Goal: Register for event/course

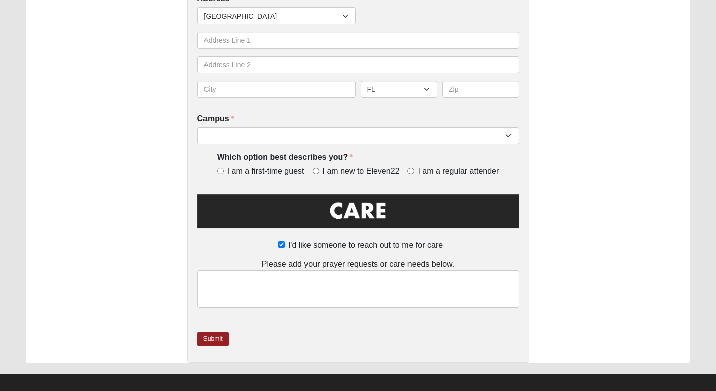
scroll to position [334, 0]
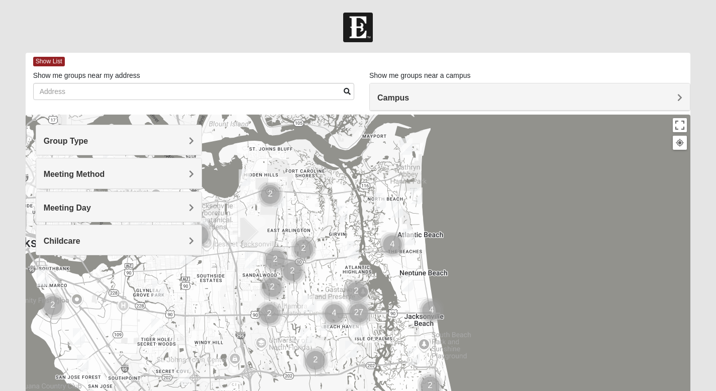
click at [167, 144] on h4 "Group Type" at bounding box center [119, 141] width 150 height 10
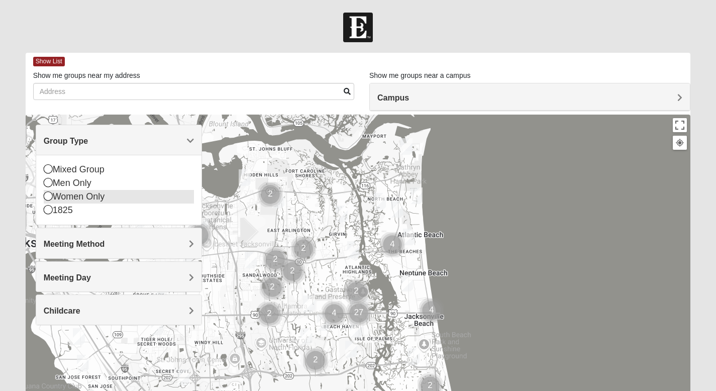
click at [51, 197] on icon at bounding box center [48, 196] width 9 height 9
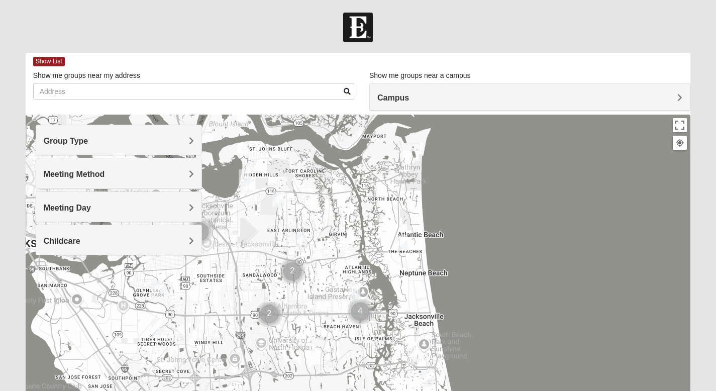
click at [142, 177] on h4 "Meeting Method" at bounding box center [119, 174] width 150 height 10
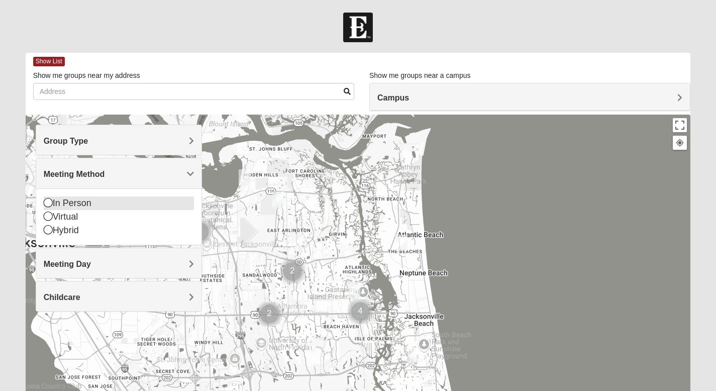
click at [48, 202] on icon at bounding box center [48, 202] width 9 height 9
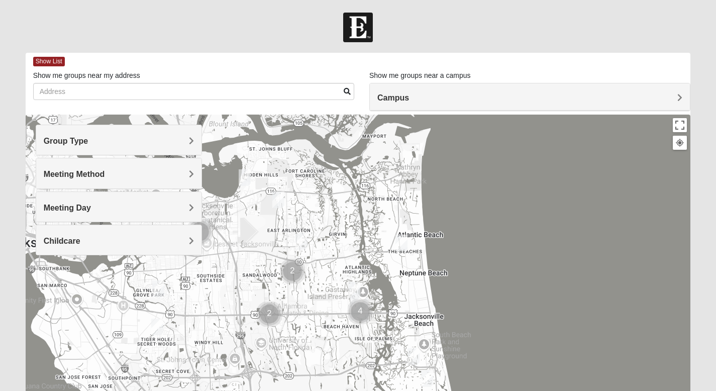
click at [83, 211] on span "Meeting Day" at bounding box center [67, 208] width 47 height 9
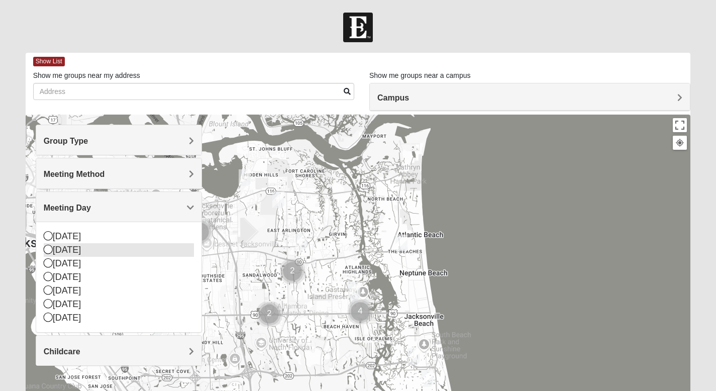
click at [49, 251] on icon at bounding box center [48, 249] width 9 height 9
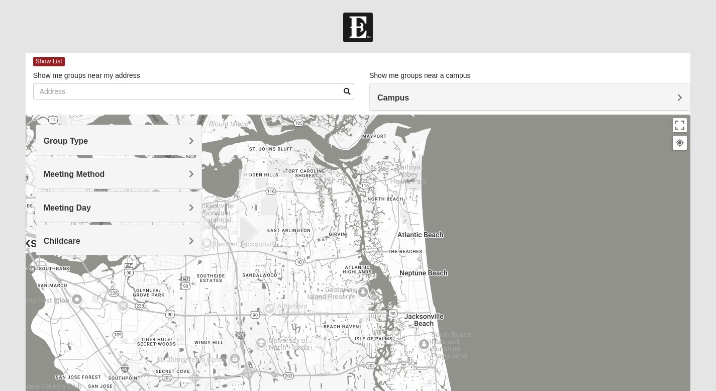
click at [76, 215] on div "Meeting Day" at bounding box center [118, 207] width 165 height 30
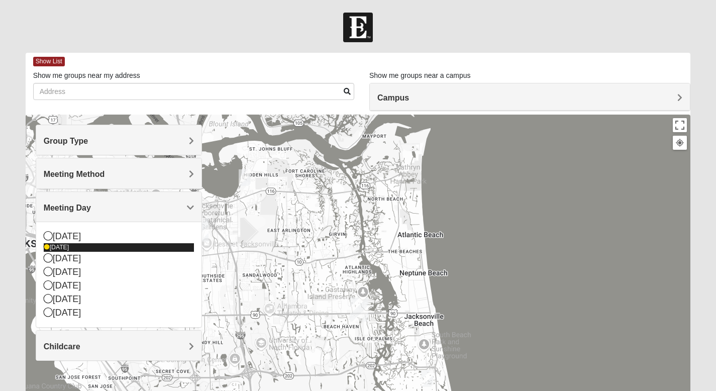
click at [44, 247] on icon at bounding box center [47, 247] width 6 height 6
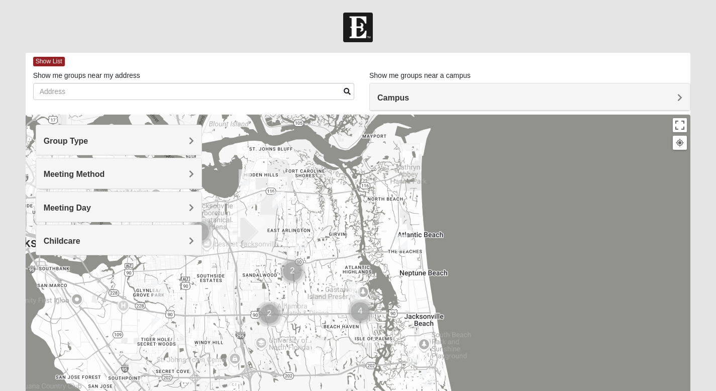
click at [56, 247] on div "Childcare" at bounding box center [118, 240] width 165 height 30
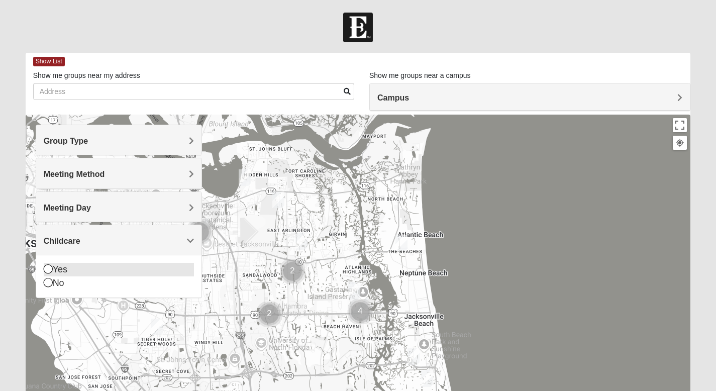
click at [44, 266] on icon at bounding box center [48, 268] width 9 height 9
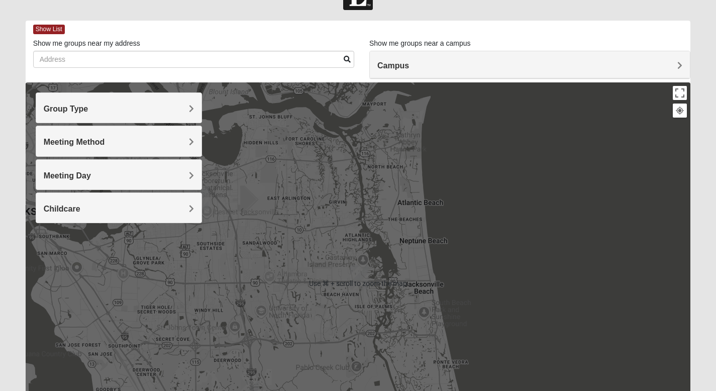
scroll to position [34, 0]
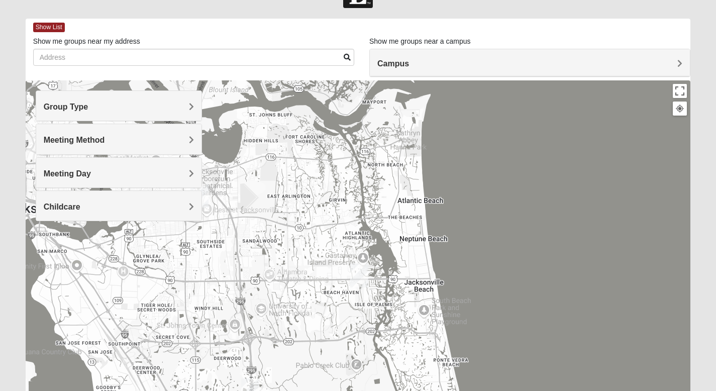
click at [521, 67] on h4 "Campus" at bounding box center [530, 64] width 305 height 10
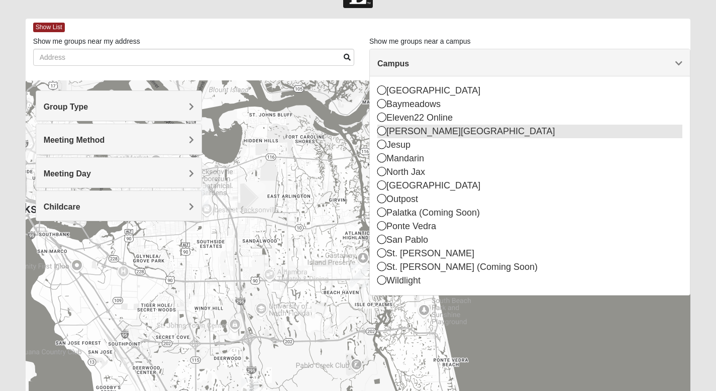
click at [384, 132] on icon at bounding box center [382, 130] width 9 height 9
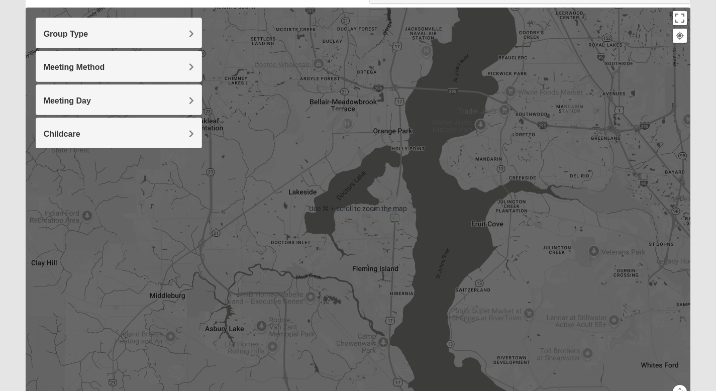
click at [436, 295] on div at bounding box center [359, 209] width 666 height 402
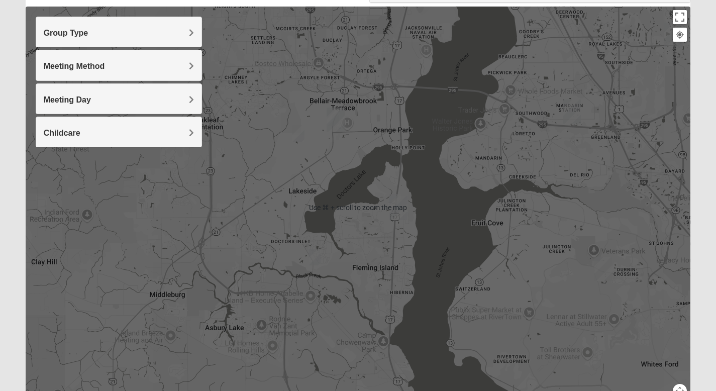
scroll to position [109, 0]
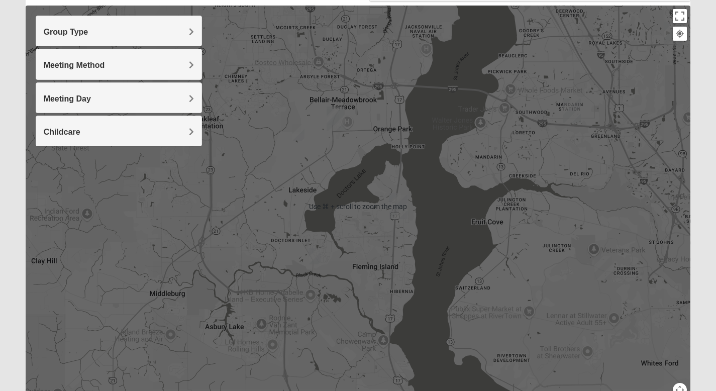
click at [578, 148] on div at bounding box center [359, 207] width 666 height 402
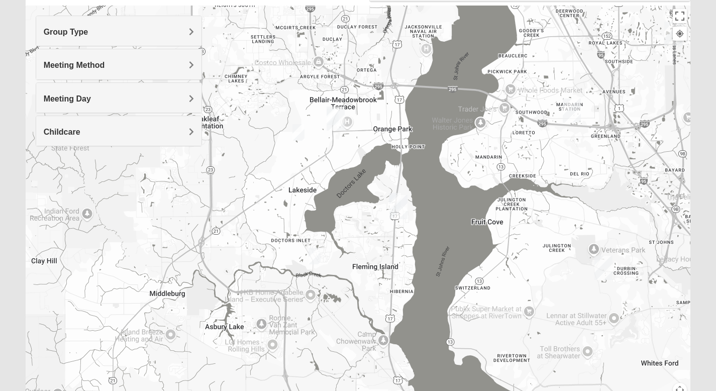
click at [393, 196] on img "Fleming Island" at bounding box center [399, 207] width 18 height 24
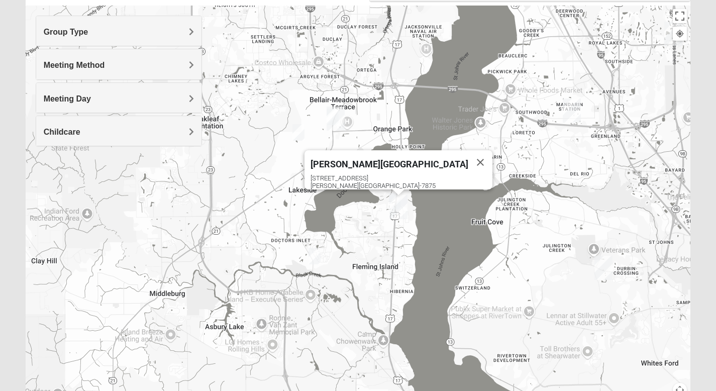
click at [313, 256] on img "Womens New 32068" at bounding box center [315, 256] width 12 height 17
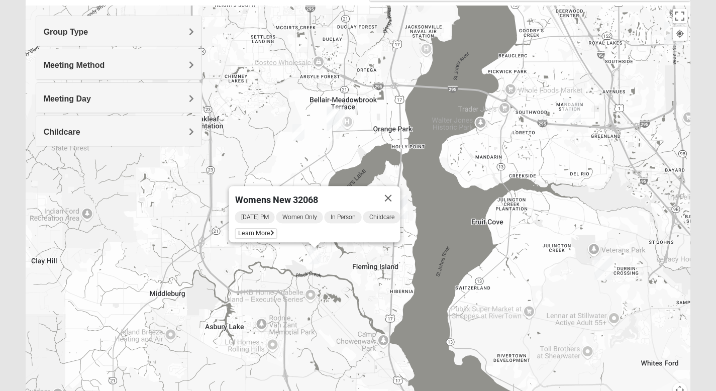
click at [300, 134] on img "Womens Ellis 32065" at bounding box center [299, 132] width 12 height 17
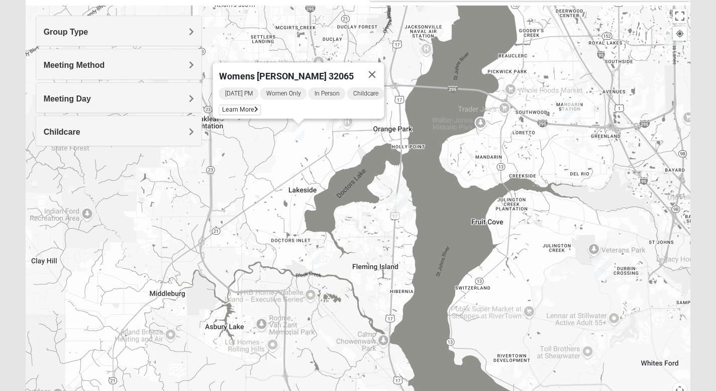
click at [393, 198] on img "Fleming Island" at bounding box center [399, 207] width 18 height 24
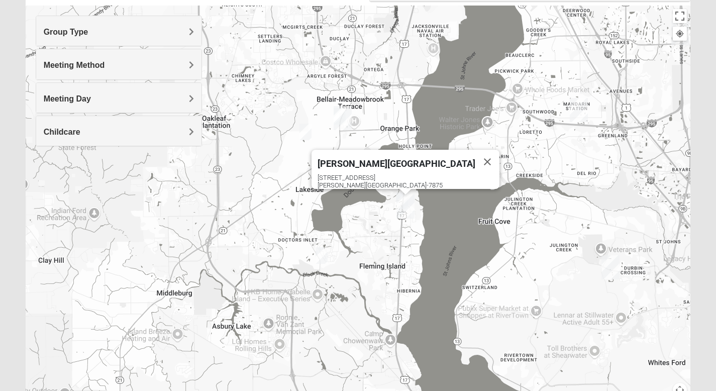
drag, startPoint x: 388, startPoint y: 211, endPoint x: 381, endPoint y: 200, distance: 12.4
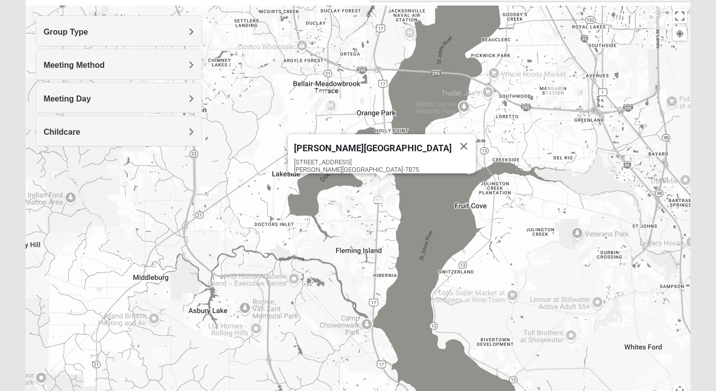
click at [377, 179] on img "Fleming Island" at bounding box center [382, 191] width 18 height 24
click at [378, 186] on img "Fleming Island" at bounding box center [382, 191] width 18 height 24
click at [386, 185] on img "Fleming Island" at bounding box center [382, 191] width 18 height 24
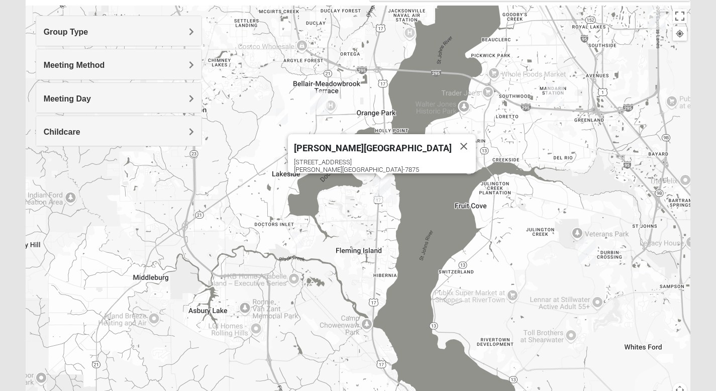
click at [375, 179] on img "Fleming Island" at bounding box center [382, 191] width 18 height 24
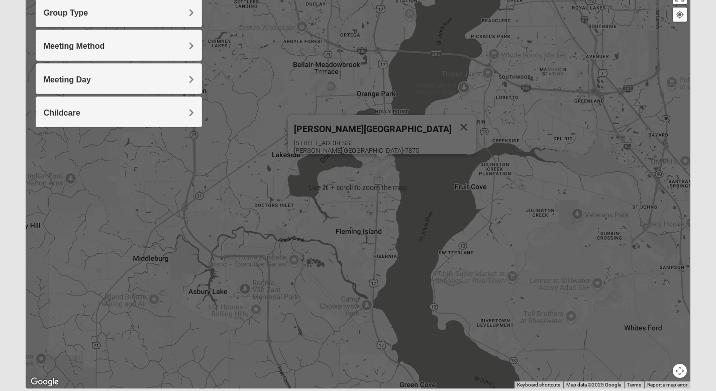
scroll to position [126, 0]
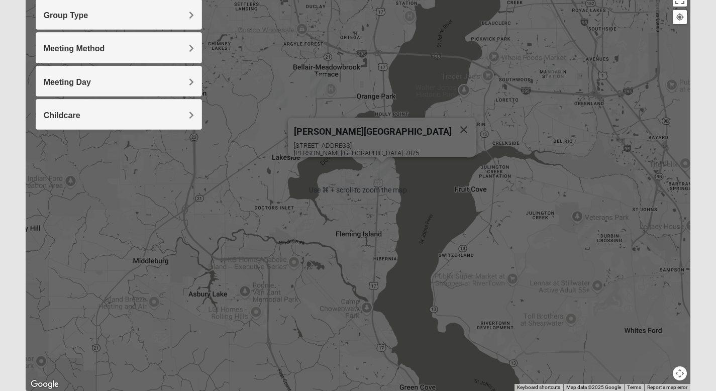
click at [375, 179] on img "Fleming Island" at bounding box center [382, 174] width 18 height 24
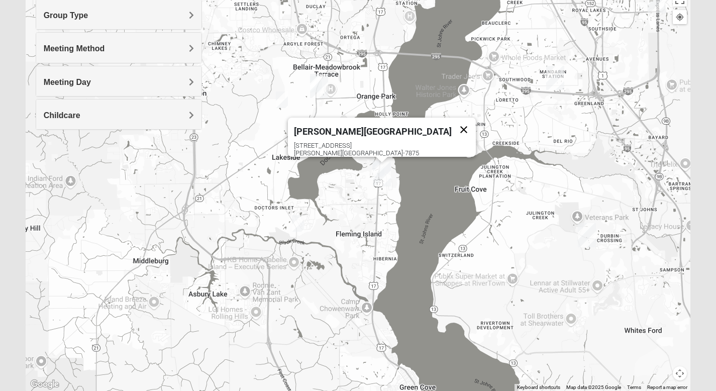
click at [452, 125] on button "Close" at bounding box center [464, 130] width 24 height 24
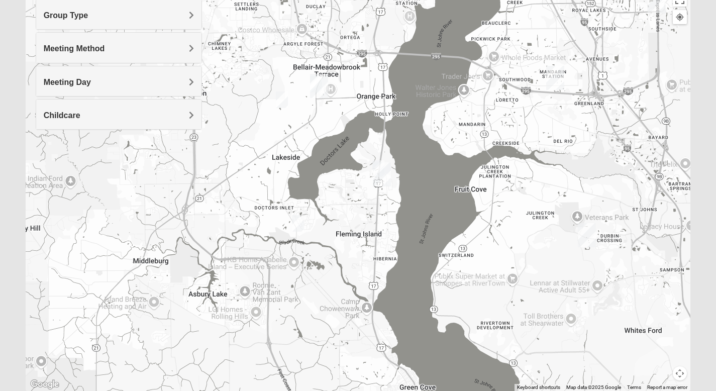
click at [378, 162] on img "Fleming Island" at bounding box center [382, 174] width 18 height 24
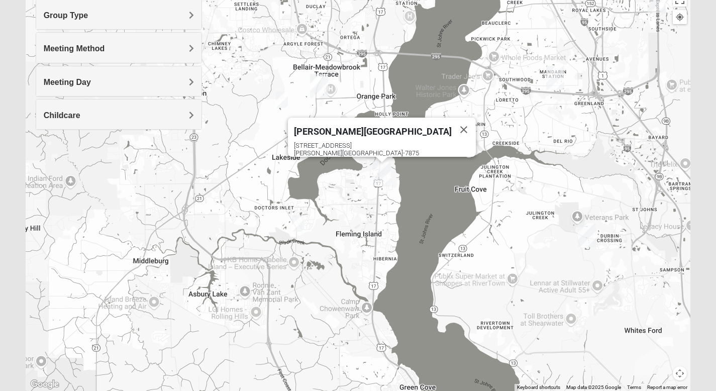
click at [374, 164] on img "Fleming Island" at bounding box center [382, 174] width 18 height 24
click at [452, 126] on button "Close" at bounding box center [464, 130] width 24 height 24
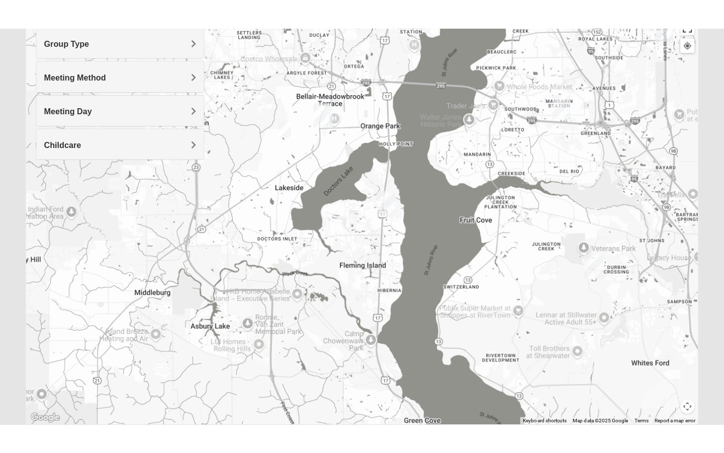
scroll to position [101, 0]
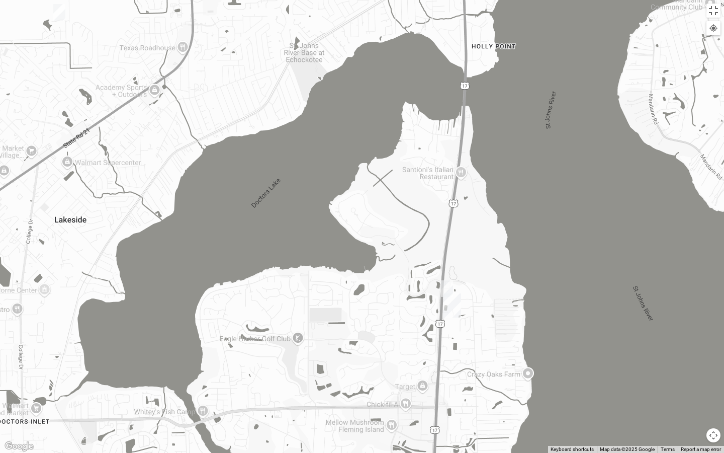
click at [448, 288] on img "On Campus Womens Thousand 32003" at bounding box center [447, 288] width 12 height 17
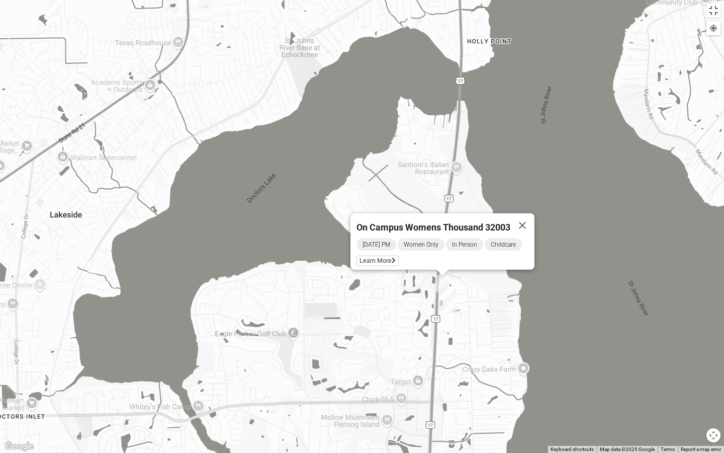
drag, startPoint x: 368, startPoint y: 317, endPoint x: 356, endPoint y: 307, distance: 16.0
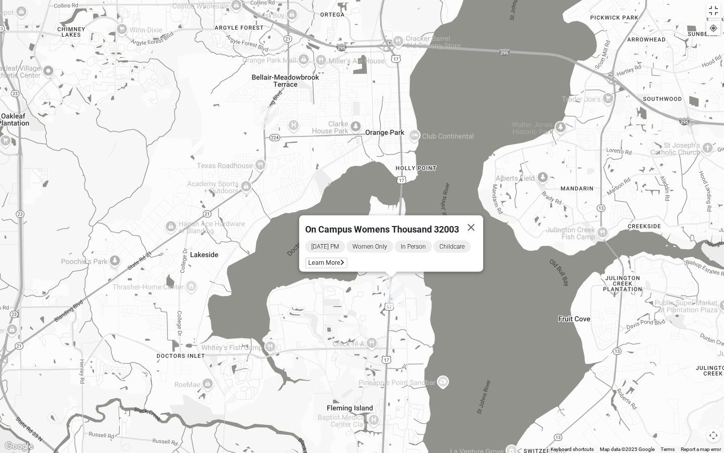
click at [231, 391] on img "Womens New 32068" at bounding box center [230, 394] width 12 height 17
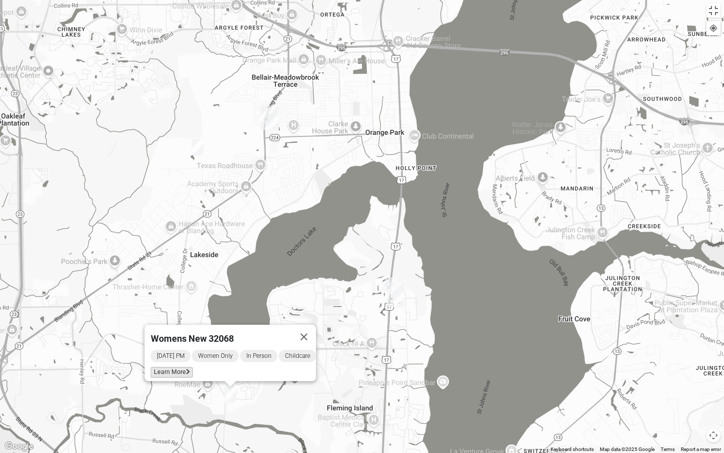
click at [169, 367] on span "Learn More" at bounding box center [172, 372] width 42 height 11
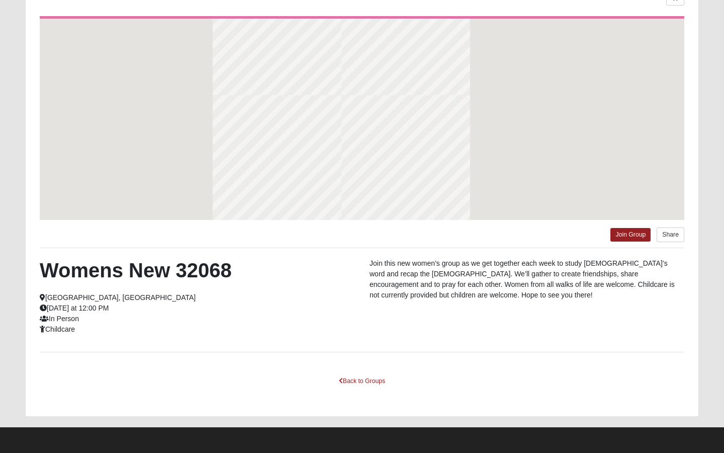
scroll to position [57, 0]
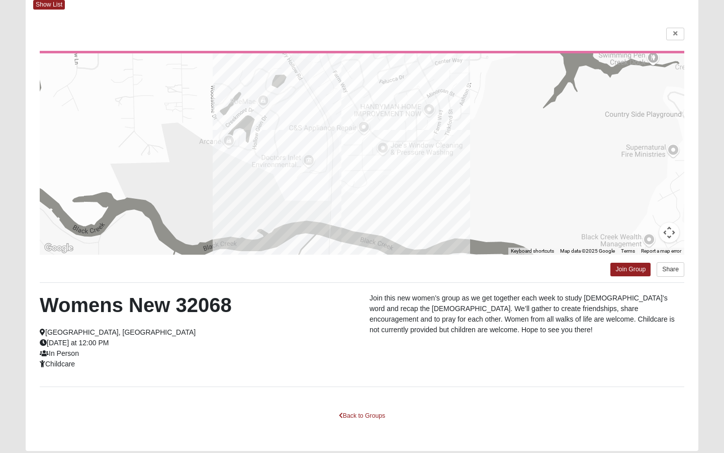
click at [634, 273] on html "Log In Find A Group Error Show List Loading Groups" at bounding box center [362, 215] width 724 height 544
click at [631, 270] on html "Log In Find A Group Error Show List Loading Groups" at bounding box center [362, 215] width 724 height 544
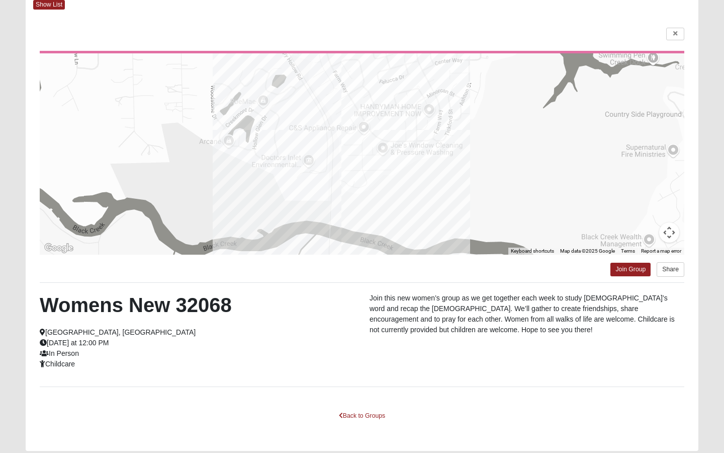
click at [631, 270] on html "Log In Find A Group Error Show List Loading Groups" at bounding box center [362, 215] width 724 height 544
click at [629, 269] on html "Log In Find A Group Error Show List Loading Groups" at bounding box center [362, 215] width 724 height 544
click at [631, 268] on html "Log In Find A Group Error Show List Loading Groups" at bounding box center [362, 215] width 724 height 544
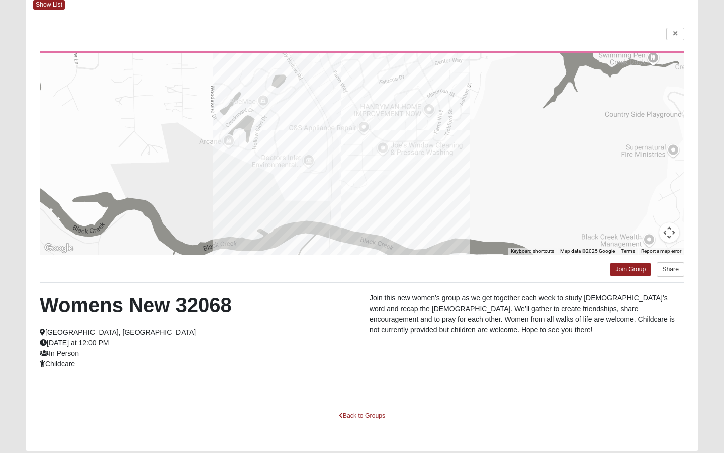
click at [631, 268] on html "Log In Find A Group Error Show List Loading Groups" at bounding box center [362, 215] width 724 height 544
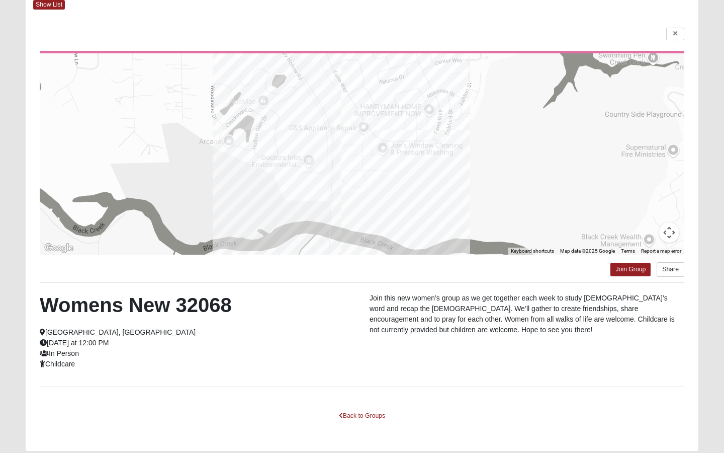
click at [618, 269] on html "Log In Find A Group Error Show List Loading Groups" at bounding box center [362, 215] width 724 height 544
click at [634, 267] on html "Log In Find A Group Error Show List Loading Groups" at bounding box center [362, 215] width 724 height 544
click at [634, 269] on html "Log In Find A Group Error Show List Loading Groups" at bounding box center [362, 215] width 724 height 544
click at [622, 271] on html "Log In Find A Group Error Show List Loading Groups" at bounding box center [362, 215] width 724 height 544
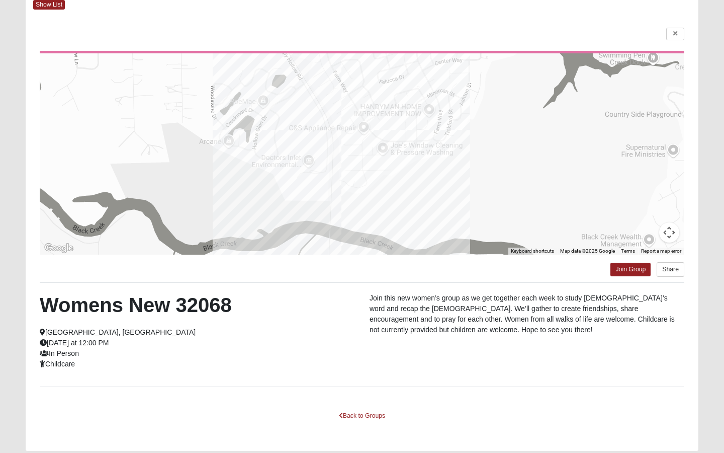
click at [622, 271] on html "Log In Find A Group Error Show List Loading Groups" at bounding box center [362, 215] width 724 height 544
click at [674, 35] on html "Log In Find A Group Error Show List Loading Groups" at bounding box center [362, 215] width 724 height 544
click at [673, 35] on html "Log In Find A Group Error Show List Loading Groups" at bounding box center [362, 215] width 724 height 544
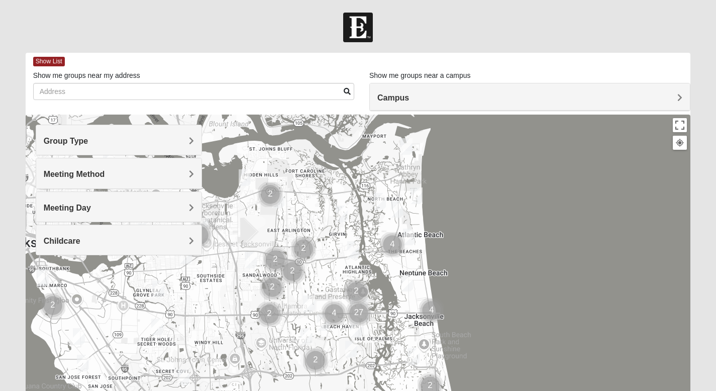
click at [132, 149] on div "Group Type" at bounding box center [118, 140] width 165 height 30
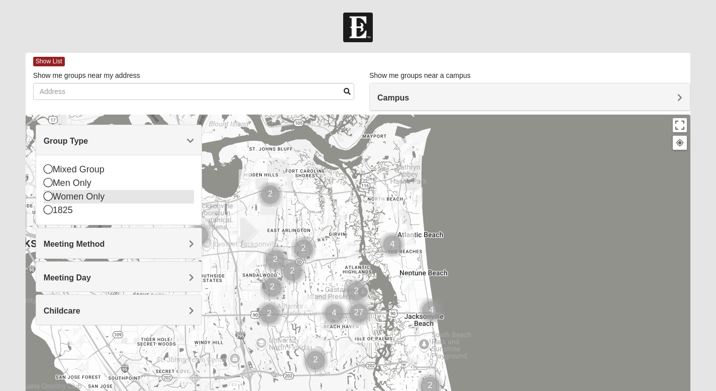
click at [49, 195] on icon at bounding box center [48, 196] width 9 height 9
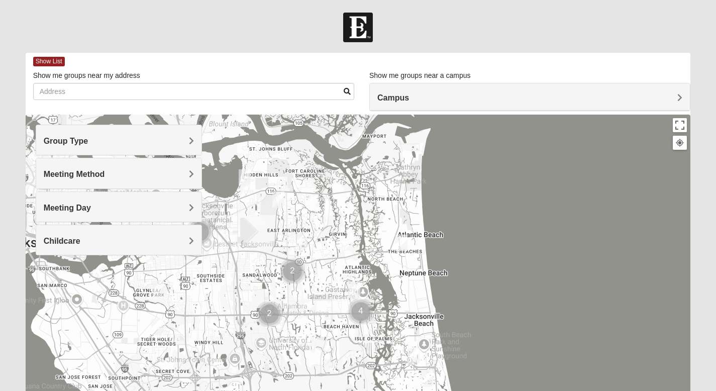
click at [62, 177] on span "Meeting Method" at bounding box center [74, 174] width 61 height 9
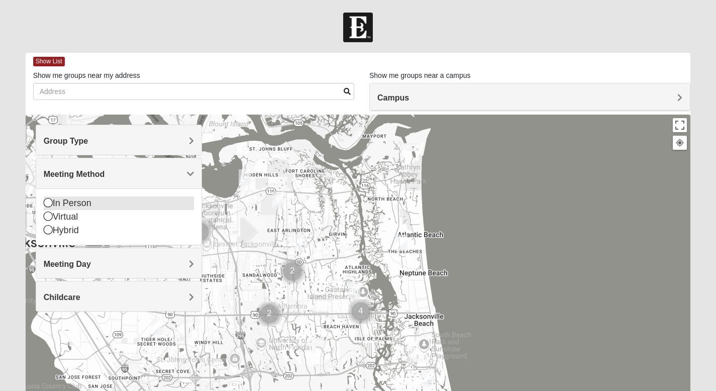
click at [45, 203] on icon at bounding box center [48, 202] width 9 height 9
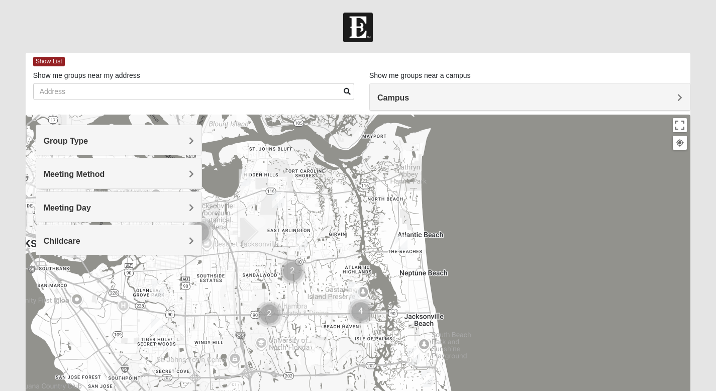
click at [57, 202] on div "Meeting Day" at bounding box center [118, 207] width 165 height 30
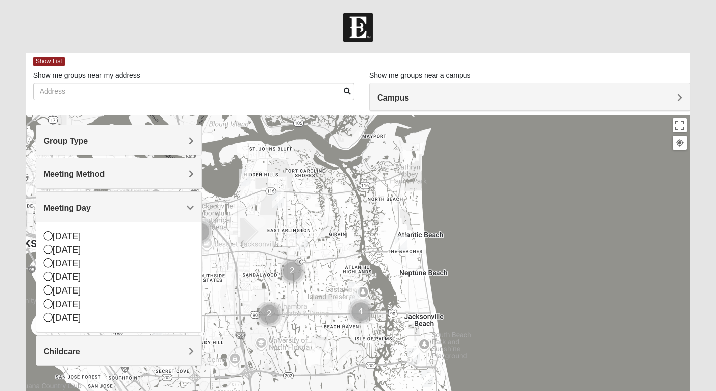
click at [280, 208] on div at bounding box center [359, 316] width 666 height 402
click at [196, 207] on div "Meeting Day" at bounding box center [118, 207] width 165 height 30
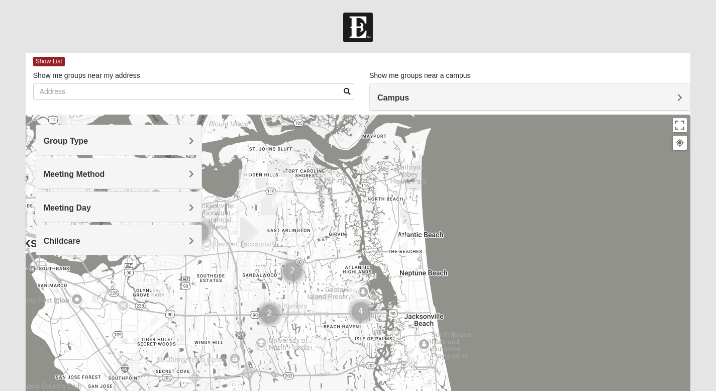
click at [115, 236] on h4 "Childcare" at bounding box center [119, 241] width 150 height 10
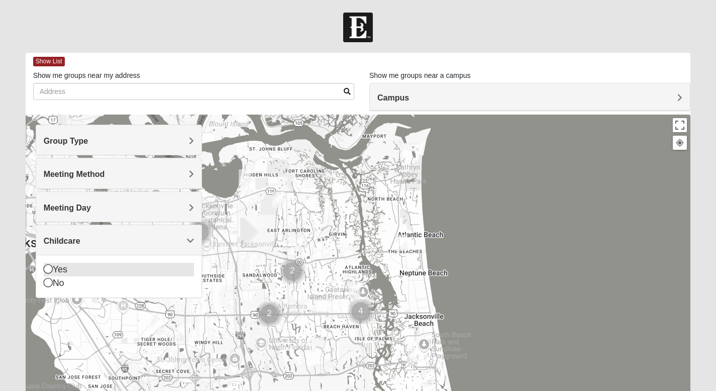
click at [45, 269] on icon at bounding box center [48, 268] width 9 height 9
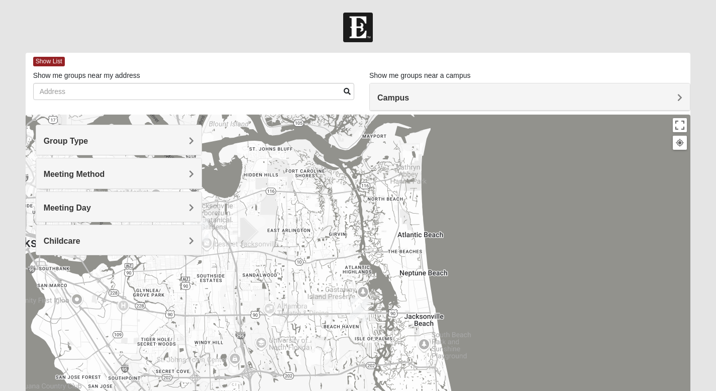
click at [515, 101] on h4 "Campus" at bounding box center [530, 98] width 305 height 10
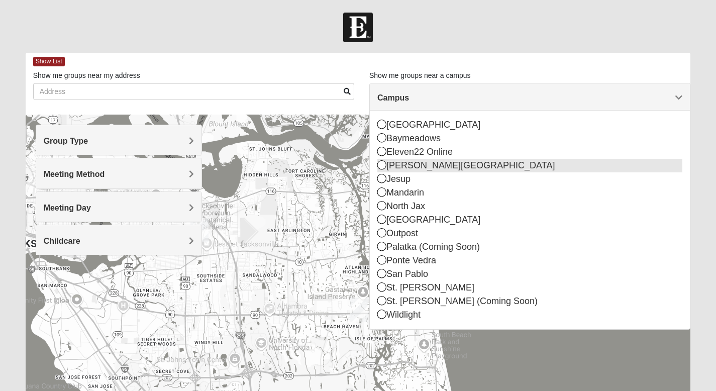
click at [438, 169] on div "[PERSON_NAME][GEOGRAPHIC_DATA]" at bounding box center [530, 166] width 305 height 14
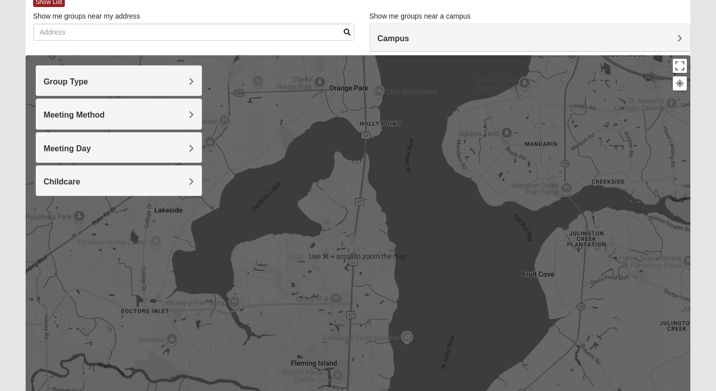
scroll to position [23, 0]
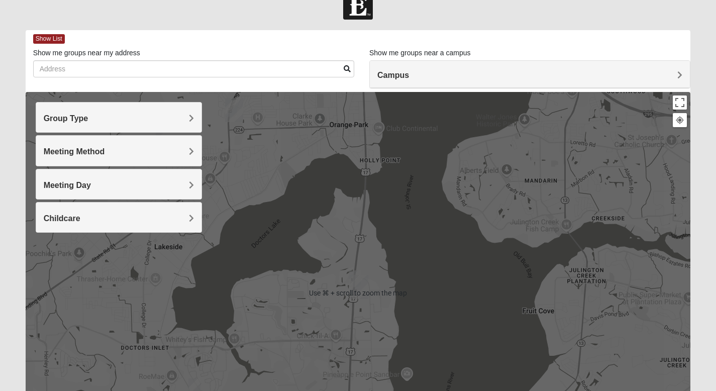
click at [398, 225] on div at bounding box center [359, 293] width 666 height 402
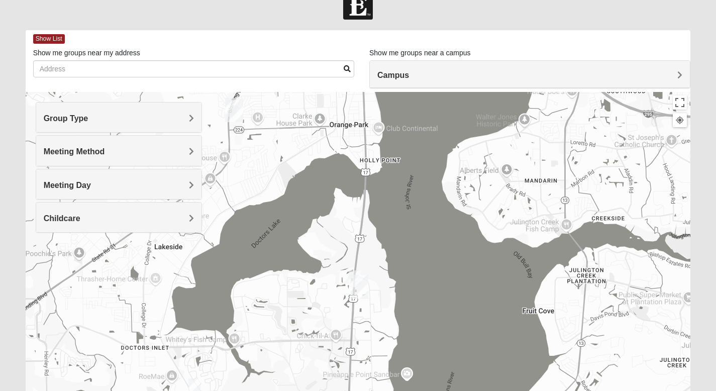
click at [439, 73] on h4 "Campus" at bounding box center [530, 75] width 305 height 10
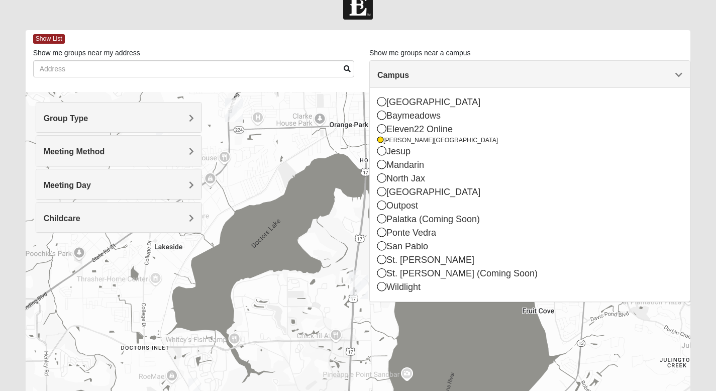
click at [196, 388] on img "Womens New 32068" at bounding box center [195, 387] width 12 height 17
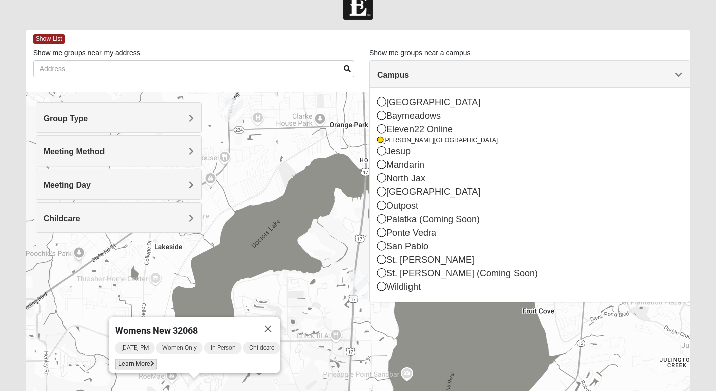
click at [135, 361] on span "Learn More" at bounding box center [136, 364] width 42 height 11
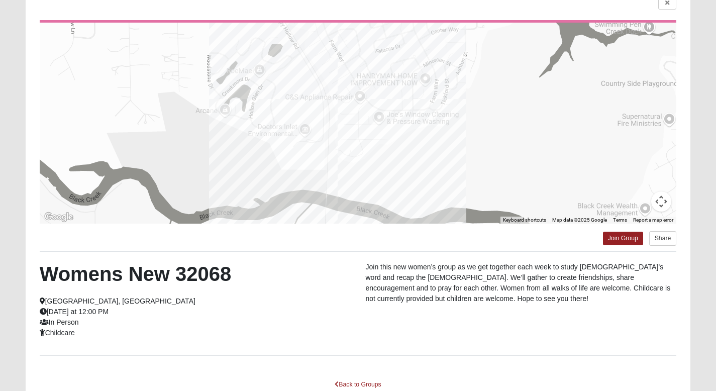
scroll to position [152, 0]
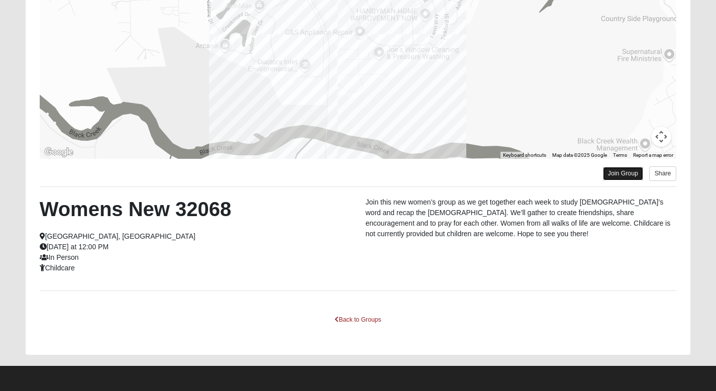
click at [618, 170] on link "Join Group" at bounding box center [623, 174] width 40 height 14
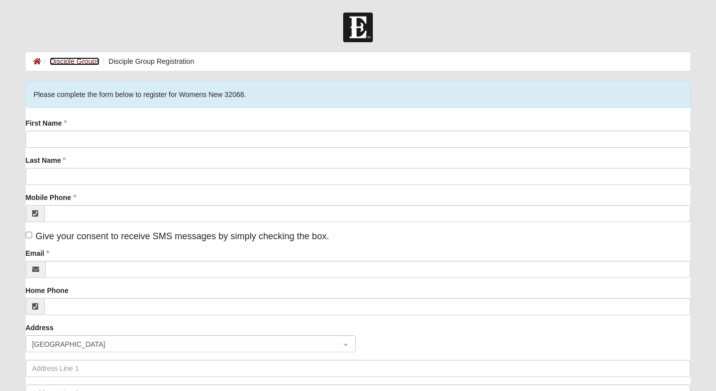
click at [88, 64] on link "Disciple Groups" at bounding box center [75, 61] width 50 height 8
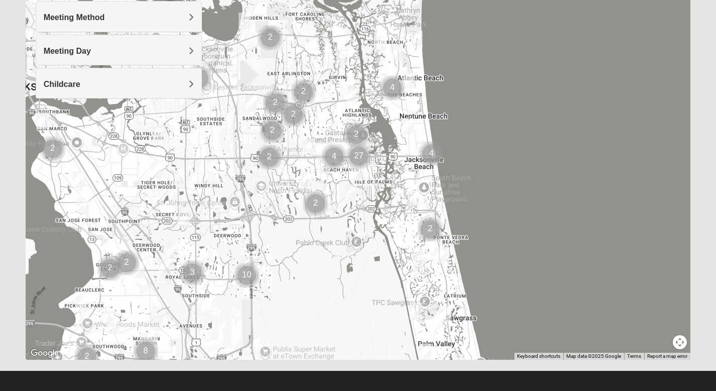
scroll to position [162, 0]
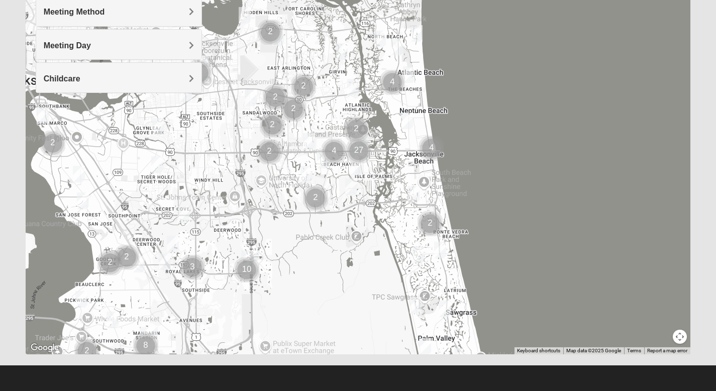
click at [95, 20] on div "Meeting Method" at bounding box center [118, 11] width 165 height 30
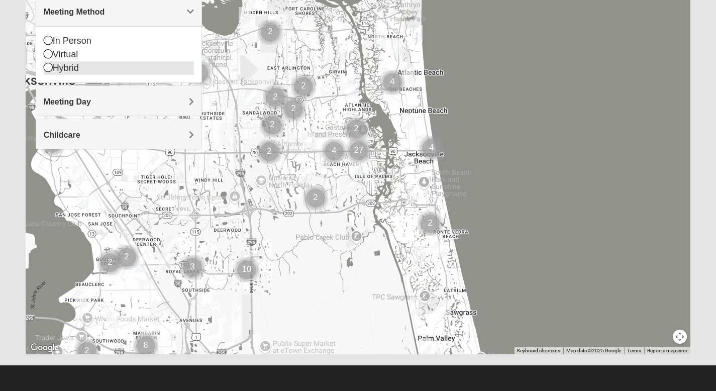
click at [49, 56] on icon at bounding box center [48, 53] width 9 height 9
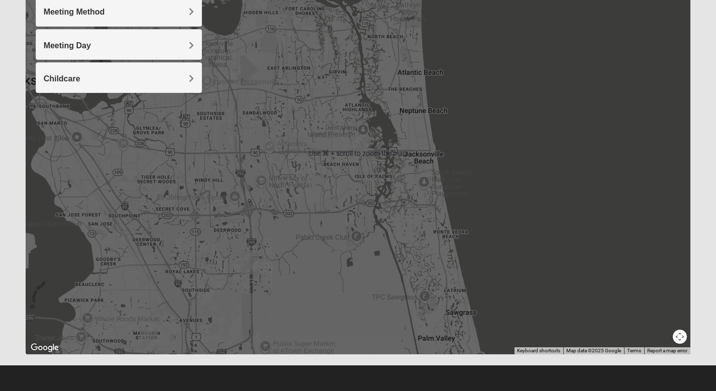
click at [379, 73] on div at bounding box center [359, 153] width 666 height 402
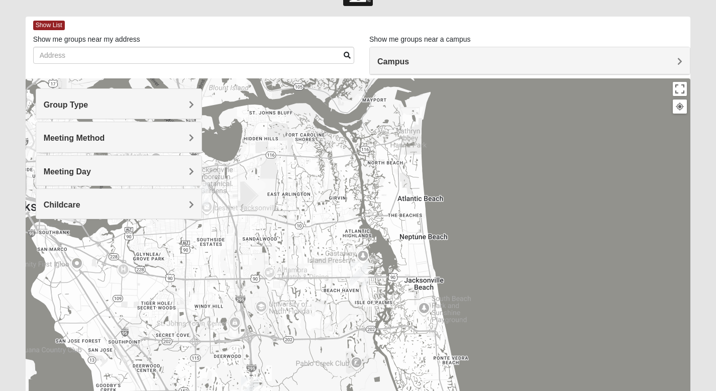
scroll to position [36, 0]
click at [532, 73] on div "Campus" at bounding box center [530, 61] width 320 height 27
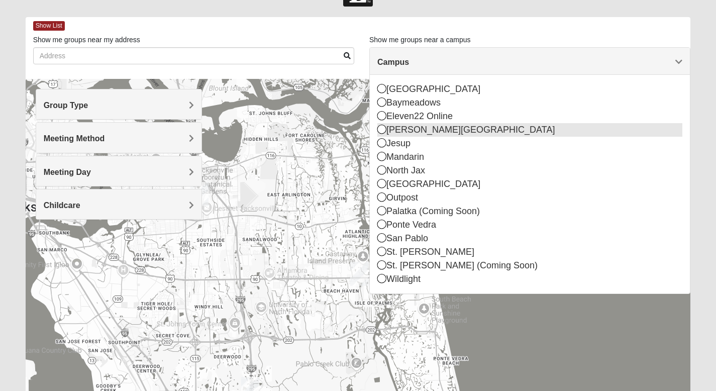
click at [413, 132] on div "[PERSON_NAME][GEOGRAPHIC_DATA]" at bounding box center [530, 130] width 305 height 14
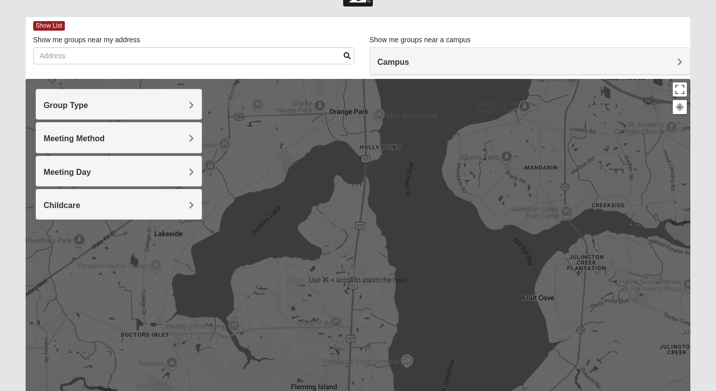
click at [472, 195] on div at bounding box center [359, 280] width 666 height 402
click at [399, 213] on div at bounding box center [359, 280] width 666 height 402
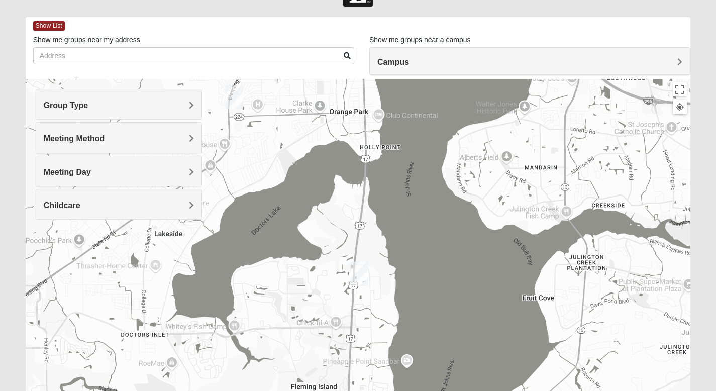
click at [157, 145] on div "Meeting Method" at bounding box center [118, 138] width 165 height 30
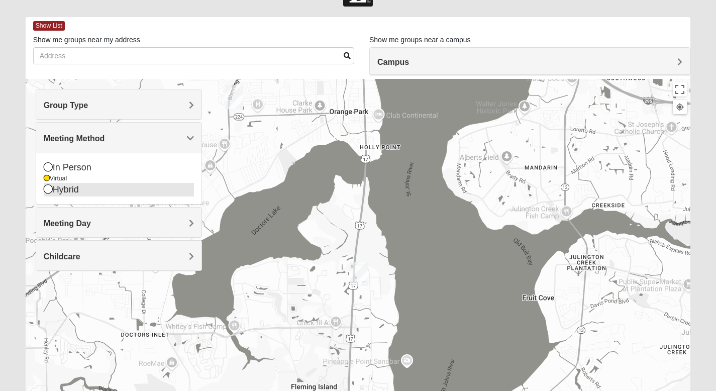
click at [46, 189] on icon at bounding box center [48, 189] width 9 height 9
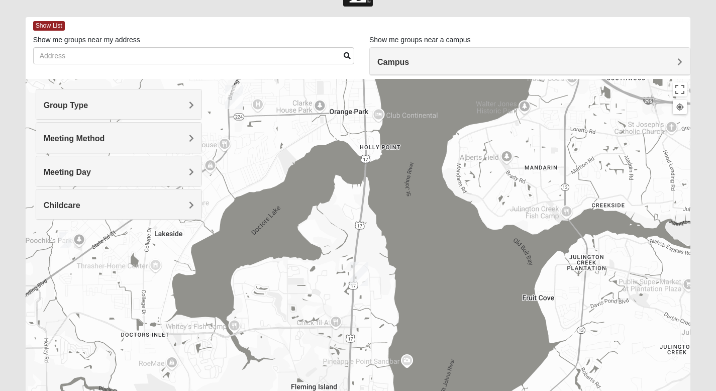
click at [488, 72] on div "Campus" at bounding box center [530, 61] width 320 height 27
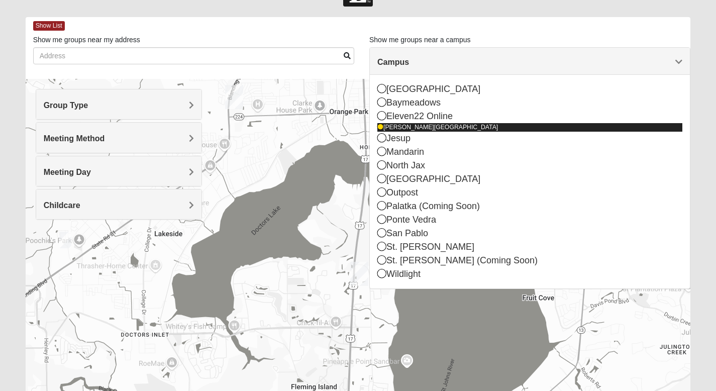
click at [420, 124] on div "[PERSON_NAME][GEOGRAPHIC_DATA]" at bounding box center [530, 127] width 305 height 9
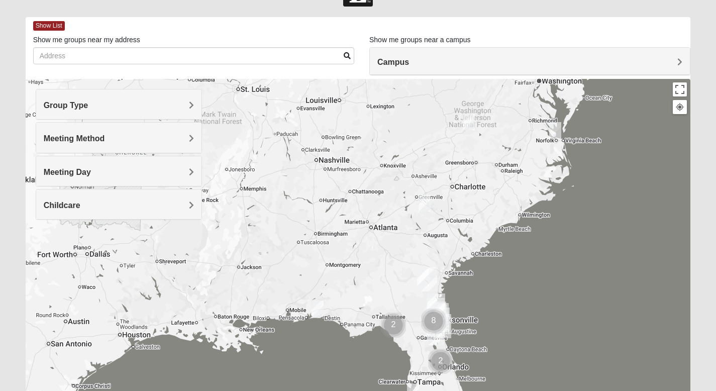
drag, startPoint x: 518, startPoint y: 385, endPoint x: 518, endPoint y: 290, distance: 95.0
click at [518, 290] on div at bounding box center [359, 280] width 666 height 402
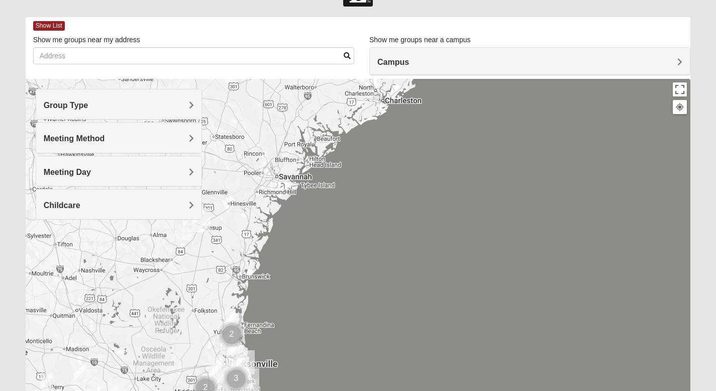
drag, startPoint x: 405, startPoint y: 268, endPoint x: 441, endPoint y: 182, distance: 93.8
click at [436, 182] on div at bounding box center [359, 280] width 666 height 402
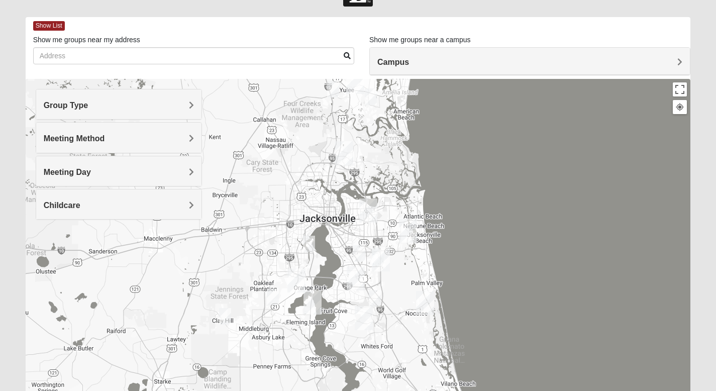
drag, startPoint x: 208, startPoint y: 307, endPoint x: 357, endPoint y: 288, distance: 150.6
click at [356, 288] on img "Mandarin" at bounding box center [356, 278] width 18 height 24
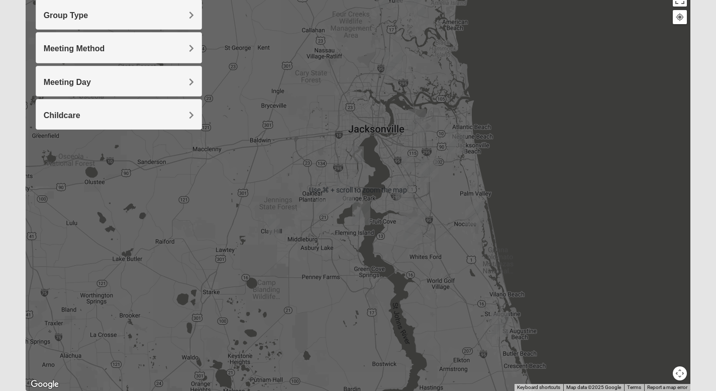
scroll to position [129, 0]
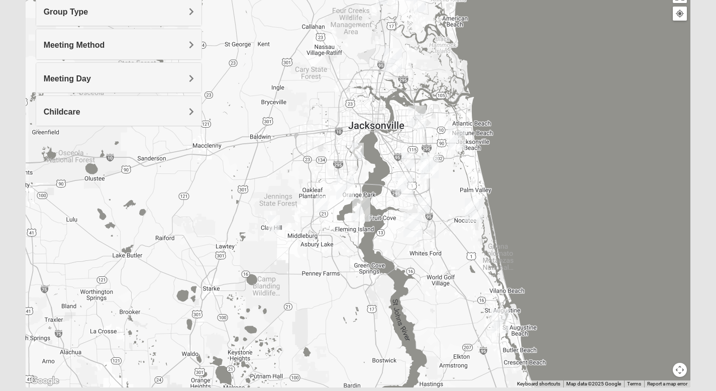
click at [355, 278] on div "To navigate, press the arrow keys." at bounding box center [359, 186] width 666 height 402
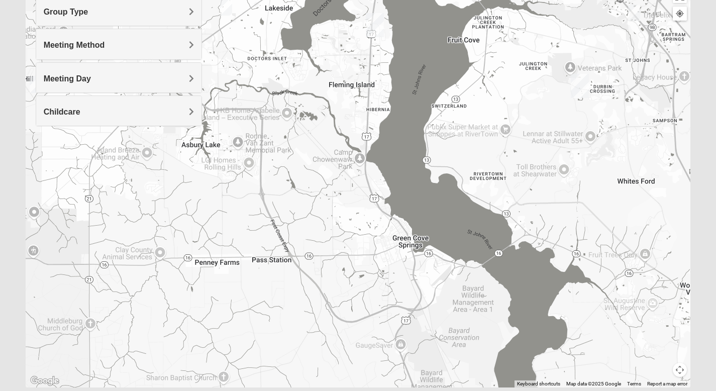
click at [226, 10] on img "Womens Winters 32065" at bounding box center [226, 7] width 12 height 17
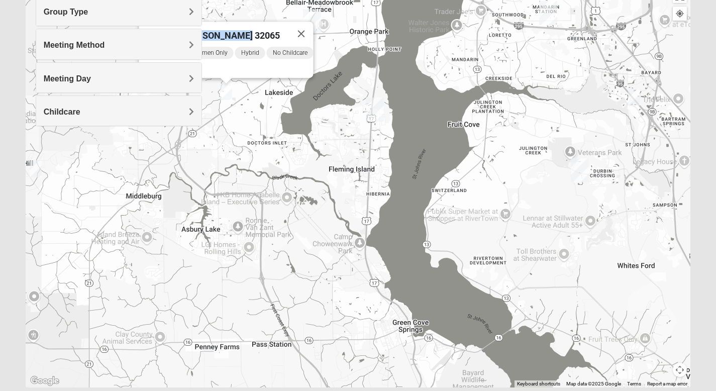
drag, startPoint x: 259, startPoint y: 25, endPoint x: 331, endPoint y: 18, distance: 72.2
click at [331, 18] on div "Womens [PERSON_NAME] 32065 [DATE] AM Women Only Hybrid No Childcare Learn More" at bounding box center [359, 186] width 666 height 402
click at [257, 69] on div "[DATE] AM Women Only Hybrid No Childcare Learn More" at bounding box center [229, 62] width 168 height 32
click at [246, 313] on div "Womens [PERSON_NAME] 32065 [DATE] AM Women Only Hybrid No Childcare Learn More" at bounding box center [359, 186] width 666 height 402
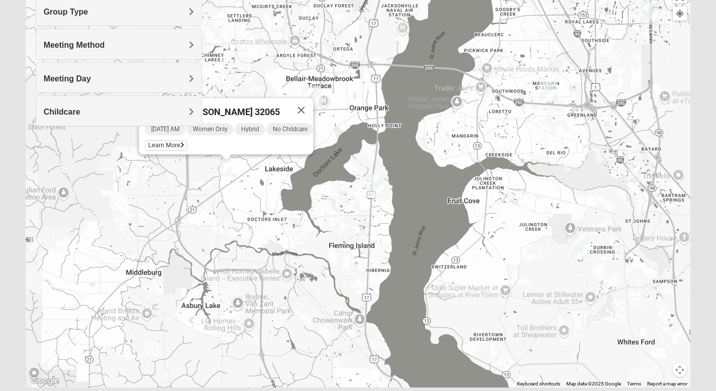
drag, startPoint x: 246, startPoint y: 313, endPoint x: 284, endPoint y: 391, distance: 85.9
click at [280, 391] on div "Show List Loading Groups Keywords Filter Additional Filters Campus [GEOGRAPHIC_…" at bounding box center [358, 161] width 681 height 474
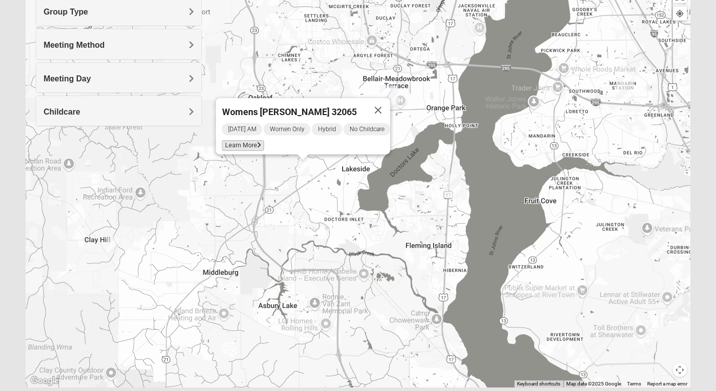
click at [234, 140] on span "Learn More" at bounding box center [243, 145] width 42 height 11
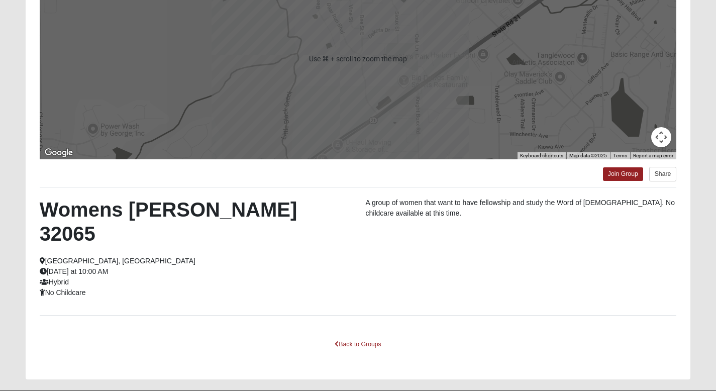
scroll to position [152, 0]
